Goal: Use online tool/utility: Use online tool/utility

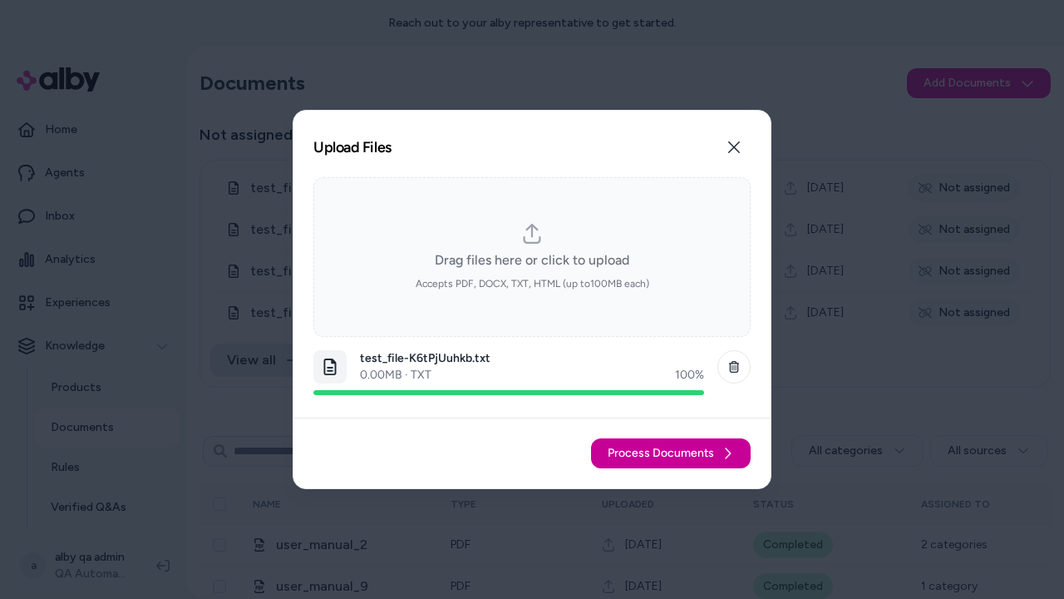
click at [672, 453] on span "Process Documents" at bounding box center [661, 453] width 106 height 17
